Goal: Task Accomplishment & Management: Use online tool/utility

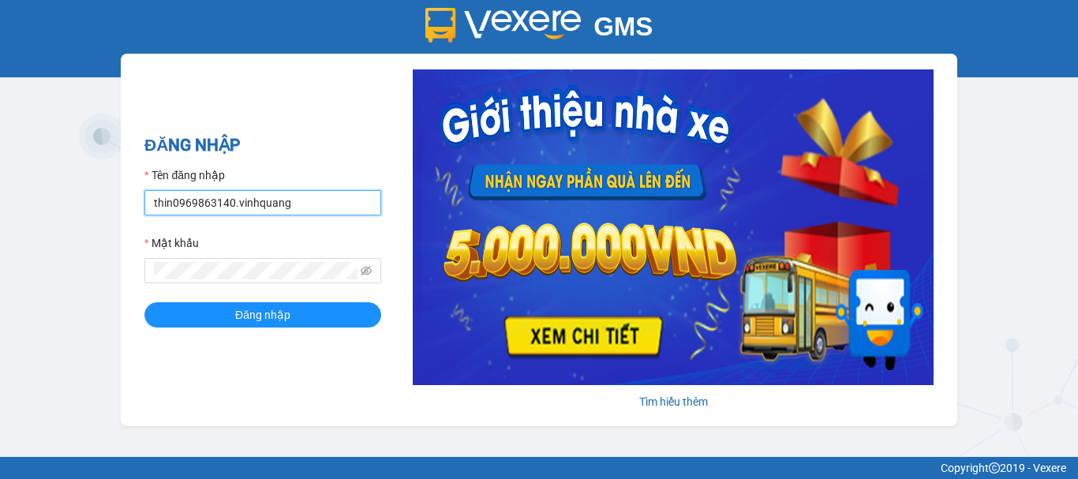
click at [308, 202] on input "thin0969863140.vinhquang" at bounding box center [262, 202] width 237 height 25
type input "hau0388526456.vinhquang"
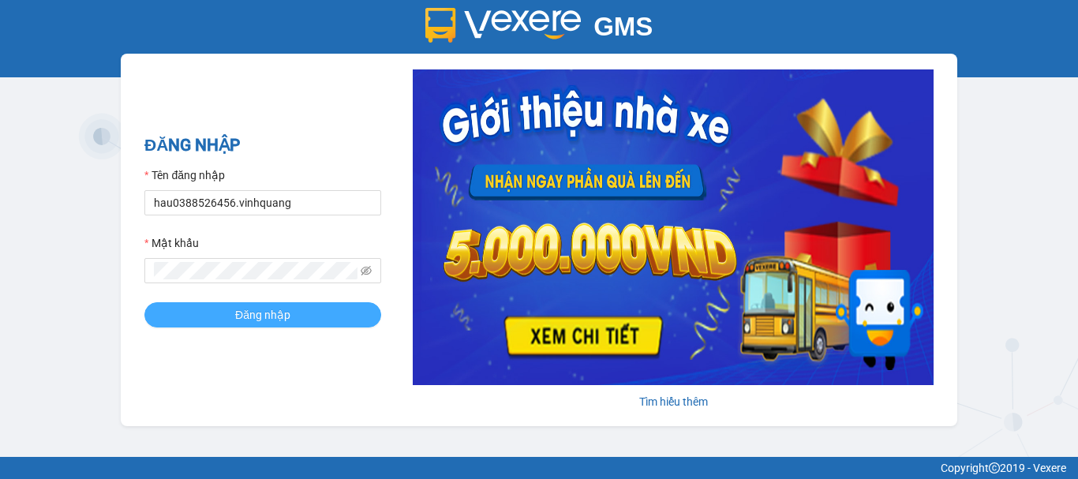
click at [222, 323] on button "Đăng nhập" at bounding box center [262, 314] width 237 height 25
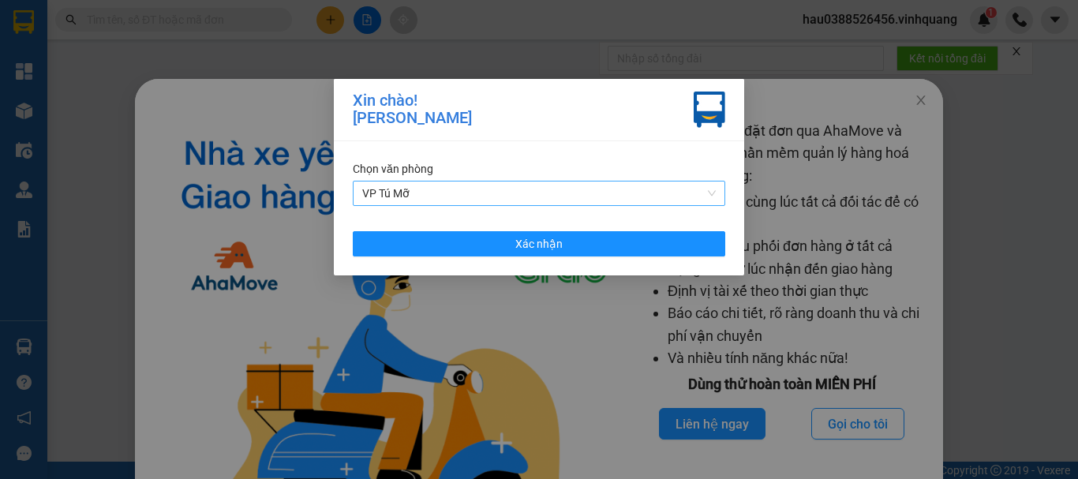
click at [480, 197] on span "VP Tú Mỡ" at bounding box center [538, 193] width 353 height 24
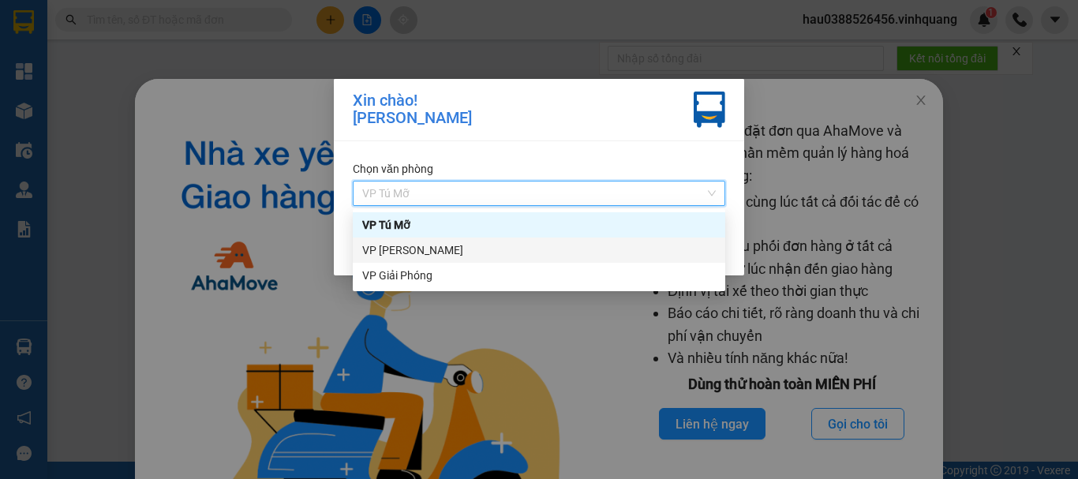
click at [424, 250] on div "VP [PERSON_NAME]" at bounding box center [538, 249] width 353 height 17
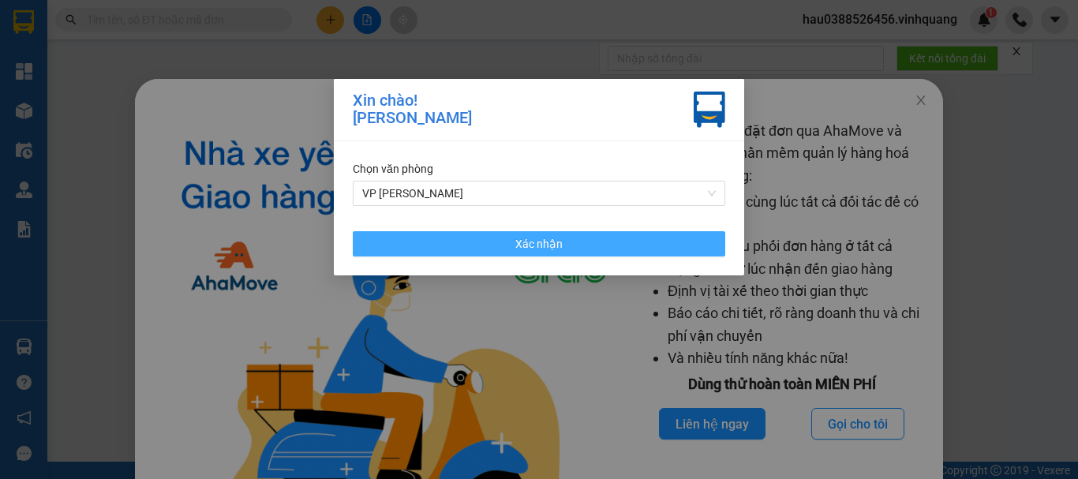
click at [599, 245] on button "Xác nhận" at bounding box center [539, 243] width 372 height 25
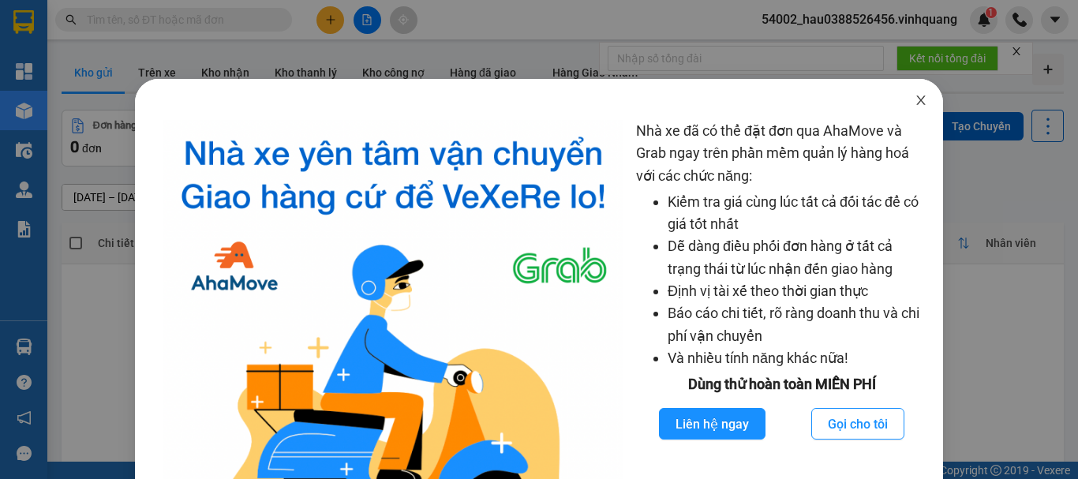
click at [914, 101] on icon "close" at bounding box center [920, 100] width 13 height 13
